Goal: Information Seeking & Learning: Learn about a topic

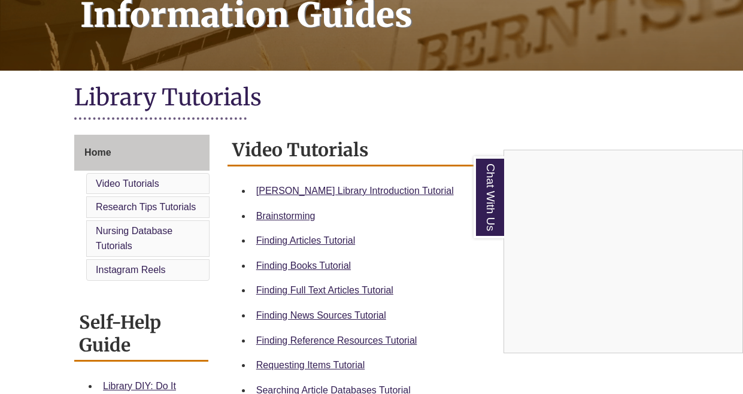
scroll to position [204, 0]
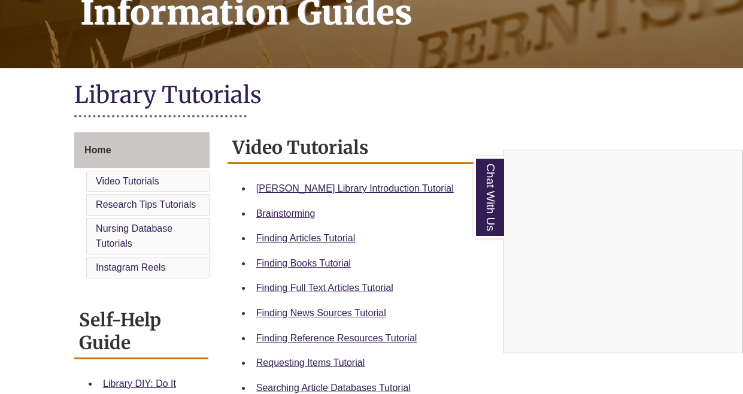
click at [105, 274] on div "Chat With Us" at bounding box center [371, 197] width 743 height 394
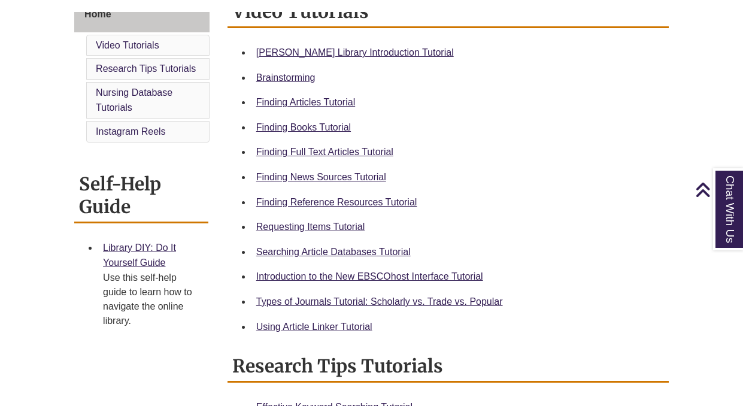
scroll to position [353, 0]
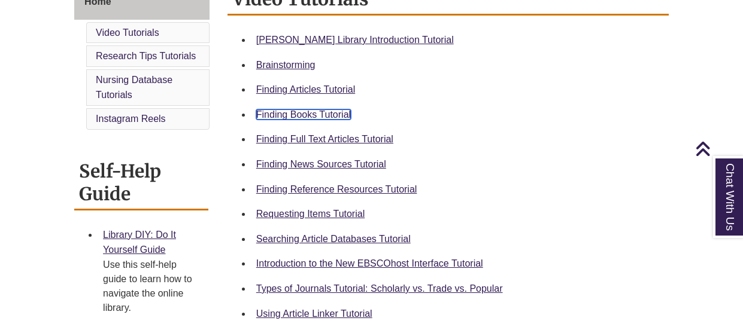
click at [299, 114] on link "Finding Books Tutorial" at bounding box center [303, 115] width 95 height 10
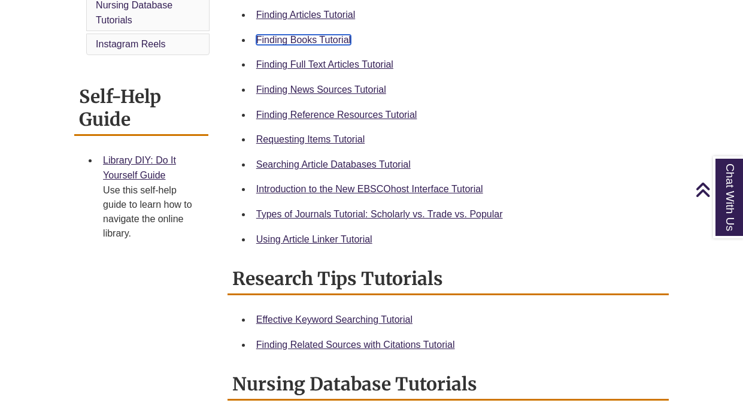
scroll to position [427, 0]
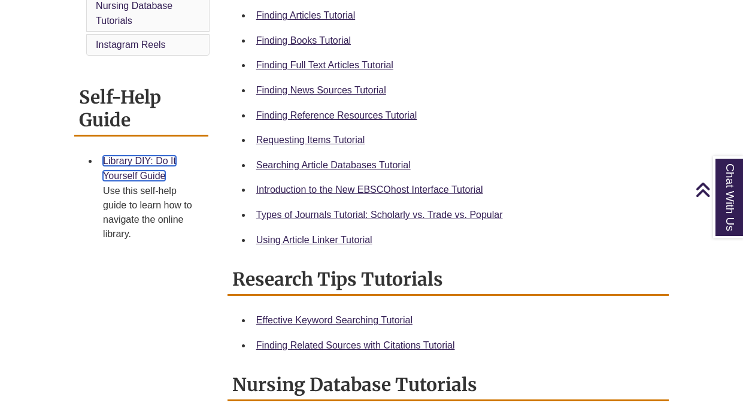
click at [136, 168] on link "Library DIY: Do It Yourself Guide" at bounding box center [139, 169] width 73 height 26
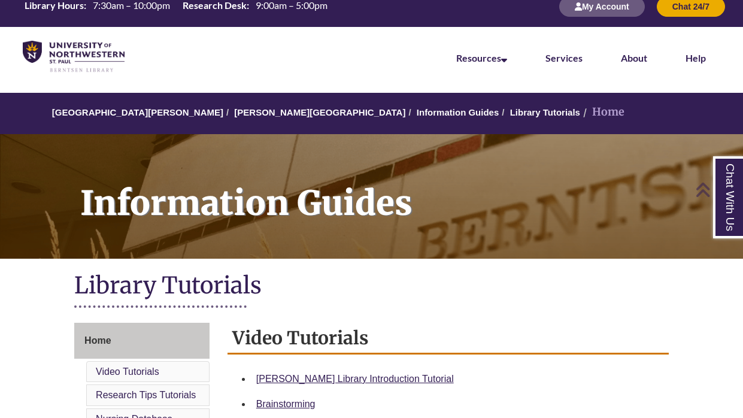
scroll to position [0, 0]
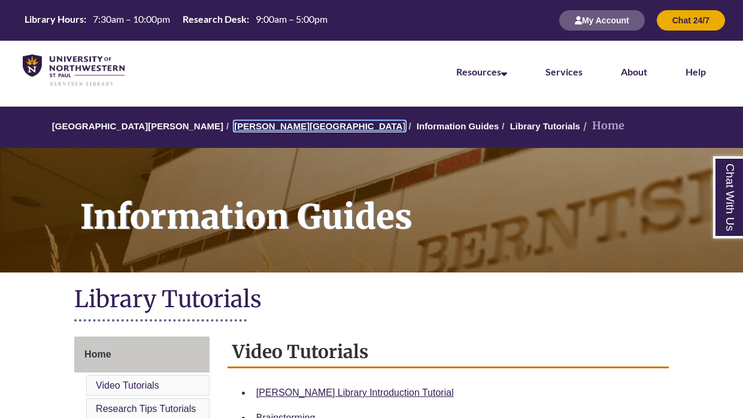
click at [257, 125] on link "[PERSON_NAME][GEOGRAPHIC_DATA]" at bounding box center [319, 126] width 171 height 10
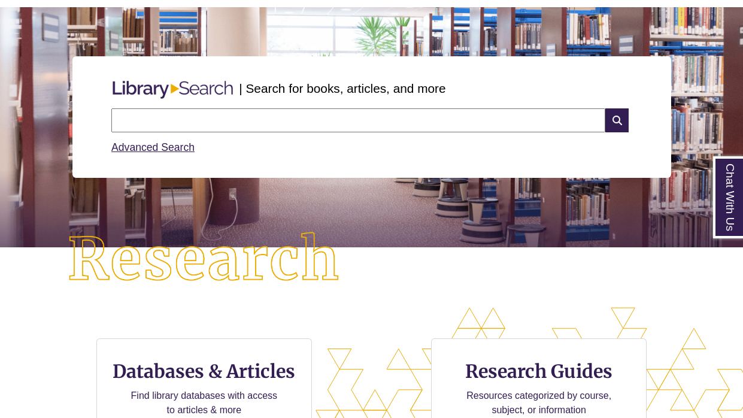
click at [131, 121] on input "text" at bounding box center [358, 120] width 494 height 24
type input "**********"
